Goal: Task Accomplishment & Management: Use online tool/utility

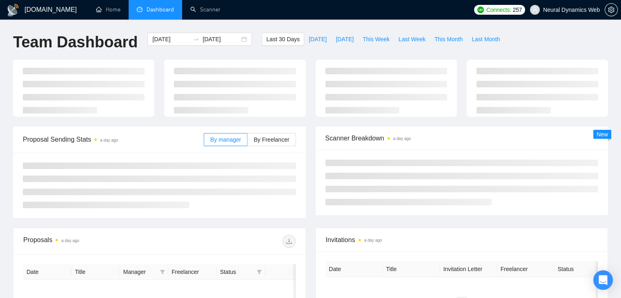
type input "[DATE]"
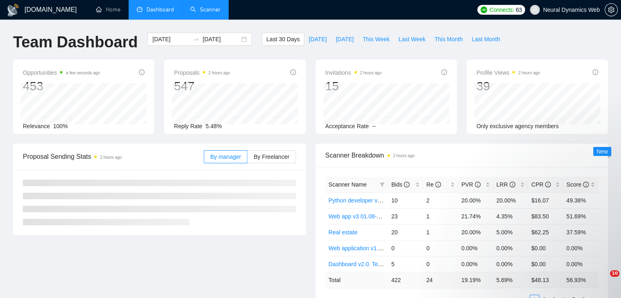
click at [215, 12] on link "Scanner" at bounding box center [205, 9] width 30 height 7
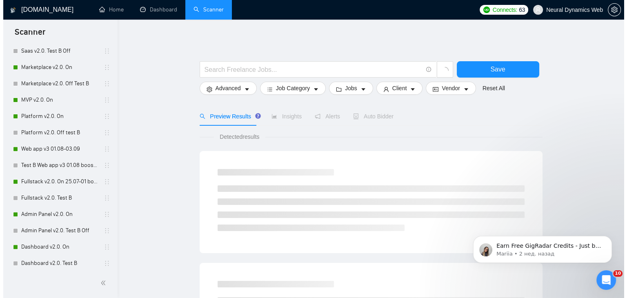
scroll to position [368, 0]
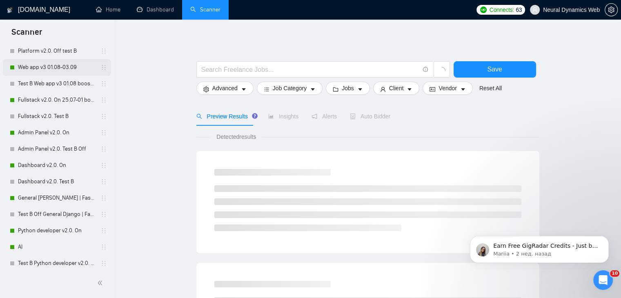
click at [53, 72] on link "Web app v3 01.08-03.09" at bounding box center [57, 67] width 78 height 16
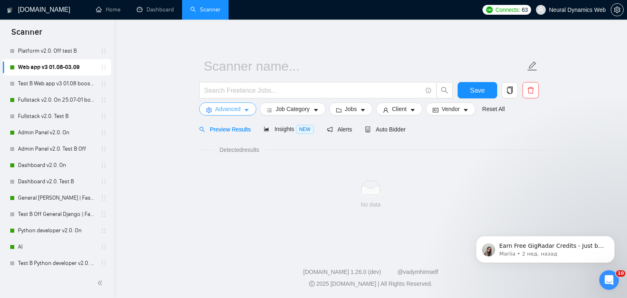
click at [223, 109] on span "Advanced" at bounding box center [227, 109] width 25 height 9
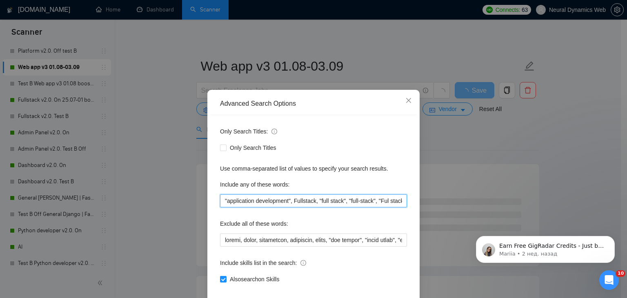
click at [235, 201] on input ""application development", Fullstack, "full stack", "full-stack", "Ful stack", …" at bounding box center [313, 200] width 187 height 13
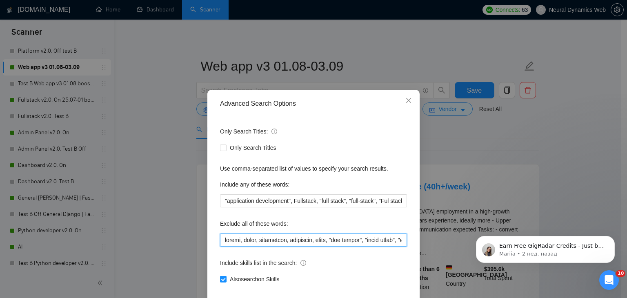
click at [232, 243] on input "text" at bounding box center [313, 240] width 187 height 13
click at [187, 145] on div "Advanced Search Options Only Search Titles: Only Search Titles Use comma-separa…" at bounding box center [313, 149] width 627 height 298
click at [194, 143] on div "Advanced Search Options Only Search Titles: Only Search Titles Use comma-separa…" at bounding box center [313, 149] width 627 height 298
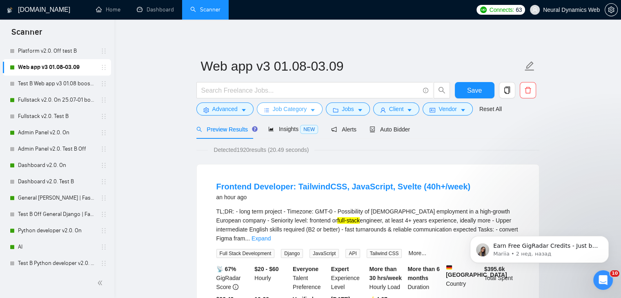
click at [271, 108] on button "Job Category" at bounding box center [290, 109] width 66 height 13
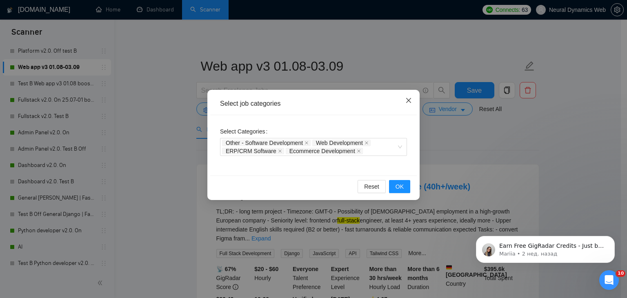
click at [413, 105] on span "Close" at bounding box center [409, 101] width 22 height 22
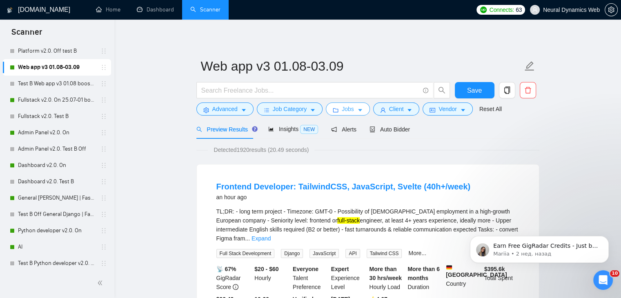
click at [351, 107] on span "Jobs" at bounding box center [348, 109] width 12 height 9
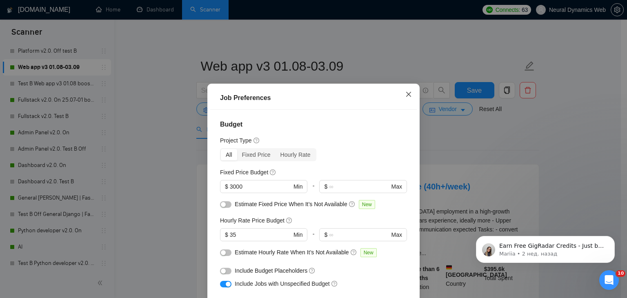
click at [400, 92] on span "Close" at bounding box center [409, 95] width 22 height 22
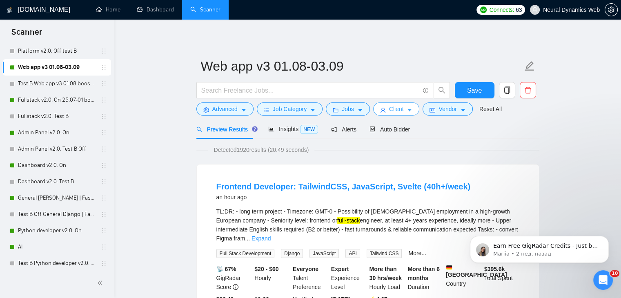
click at [390, 108] on span "Client" at bounding box center [396, 109] width 15 height 9
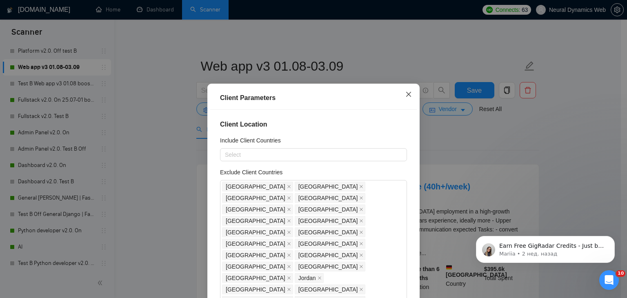
click at [406, 99] on span "Close" at bounding box center [409, 95] width 22 height 22
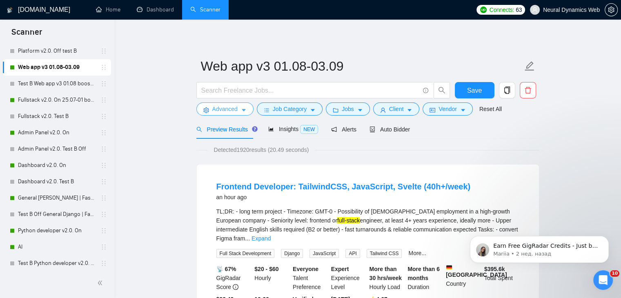
click at [241, 113] on icon "caret-down" at bounding box center [244, 110] width 6 height 6
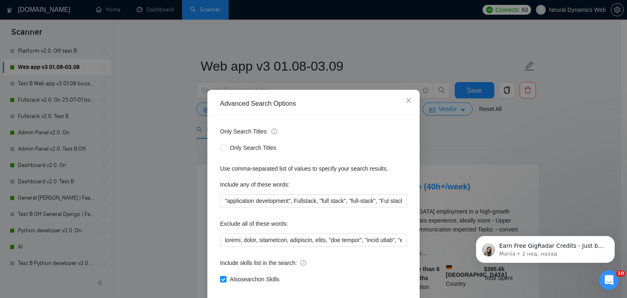
scroll to position [41, 0]
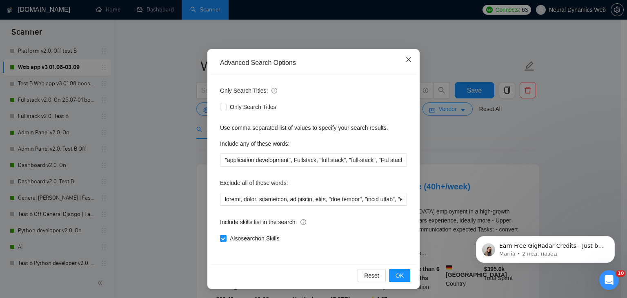
click at [405, 68] on span "Close" at bounding box center [409, 60] width 22 height 22
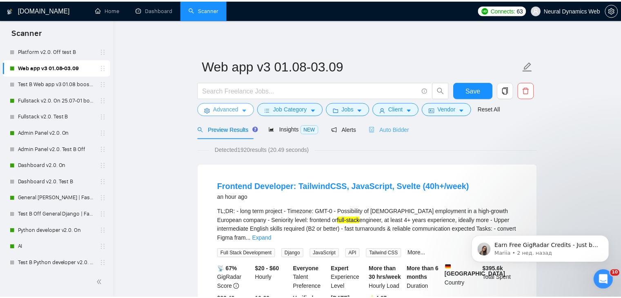
scroll to position [0, 0]
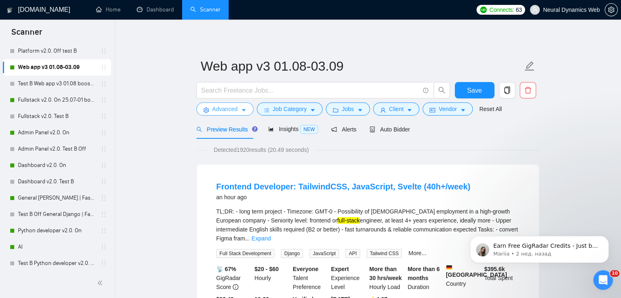
click at [214, 106] on span "Advanced" at bounding box center [224, 109] width 25 height 9
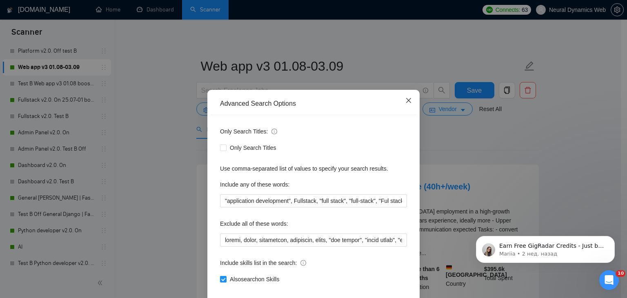
click at [410, 98] on span "Close" at bounding box center [409, 101] width 22 height 22
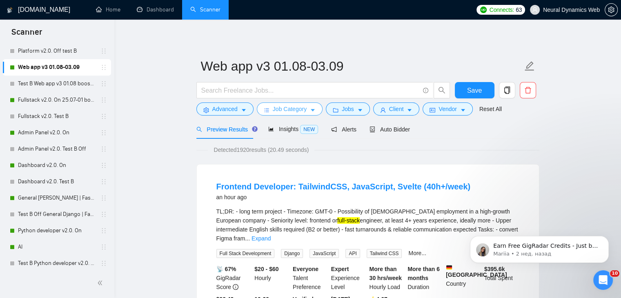
click at [282, 108] on span "Job Category" at bounding box center [290, 109] width 34 height 9
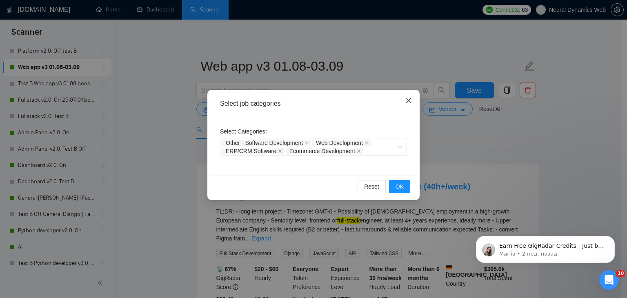
click at [408, 104] on icon "close" at bounding box center [409, 100] width 7 height 7
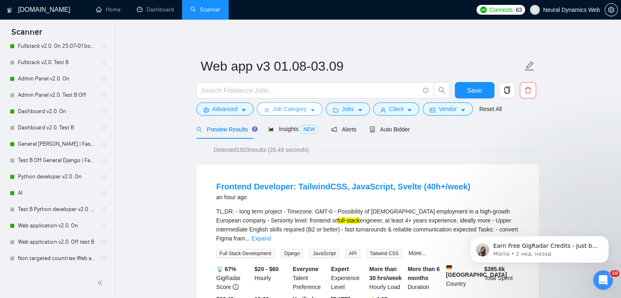
scroll to position [531, 0]
